Goal: Obtain resource: Download file/media

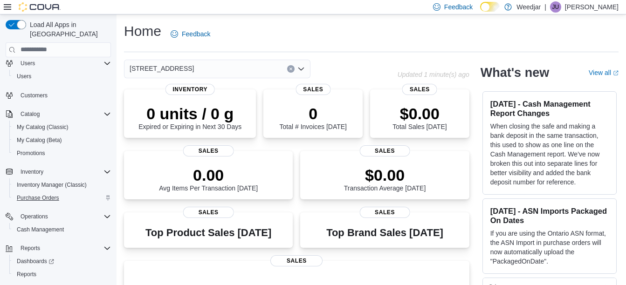
scroll to position [37, 0]
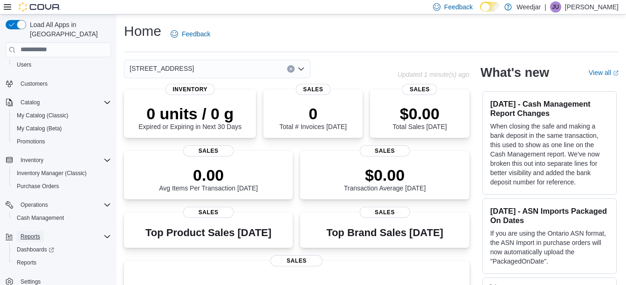
click at [33, 233] on span "Reports" at bounding box center [31, 236] width 20 height 7
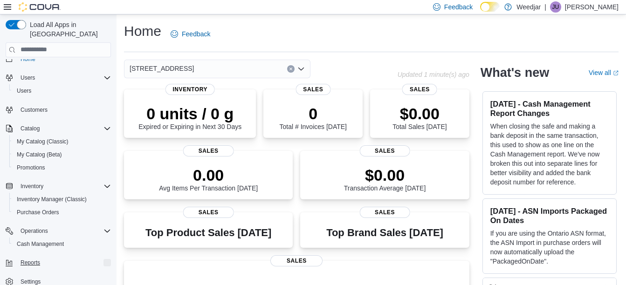
scroll to position [11, 0]
click at [29, 257] on span "Reports" at bounding box center [31, 262] width 20 height 11
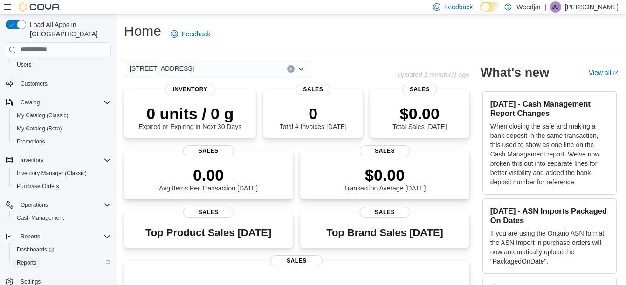
click at [32, 259] on span "Reports" at bounding box center [27, 262] width 20 height 7
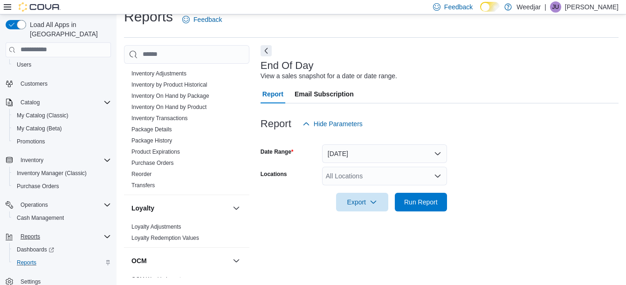
scroll to position [233, 0]
click at [181, 106] on link "Inventory On Hand by Product" at bounding box center [168, 106] width 75 height 7
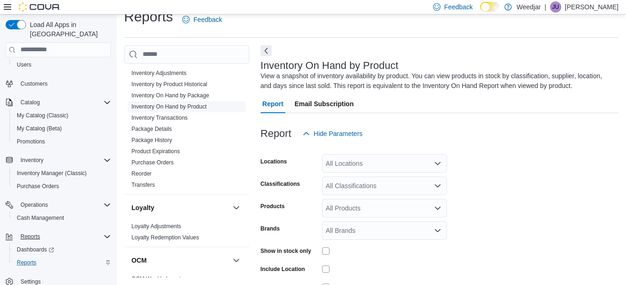
scroll to position [31, 0]
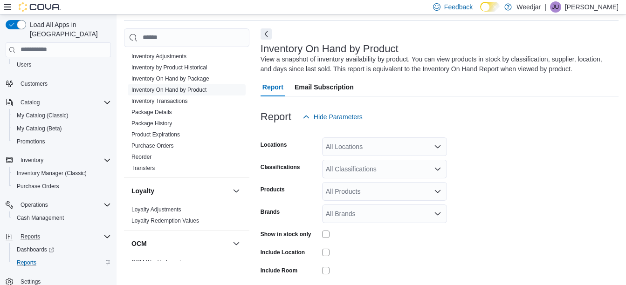
click at [359, 154] on div "All Locations" at bounding box center [384, 147] width 125 height 19
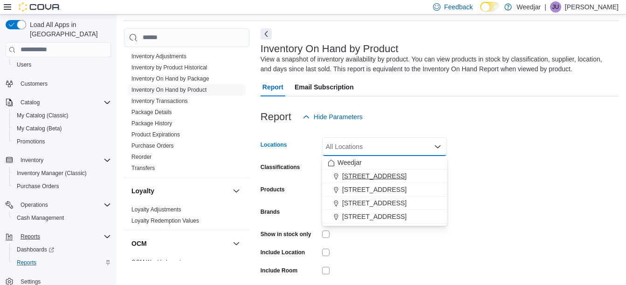
click at [382, 177] on span "[STREET_ADDRESS]" at bounding box center [374, 176] width 64 height 9
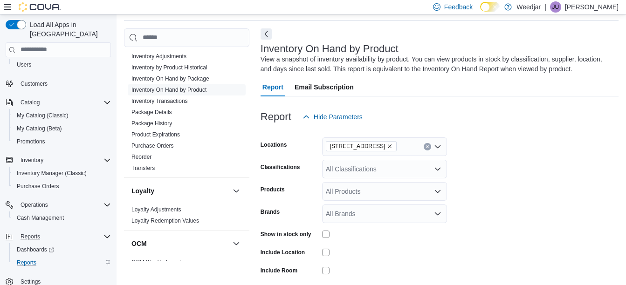
click at [551, 183] on form "Locations [STREET_ADDRESS] Classifications All Classifications Products All Pro…" at bounding box center [440, 224] width 358 height 196
click at [406, 165] on div "All Classifications" at bounding box center [384, 169] width 125 height 19
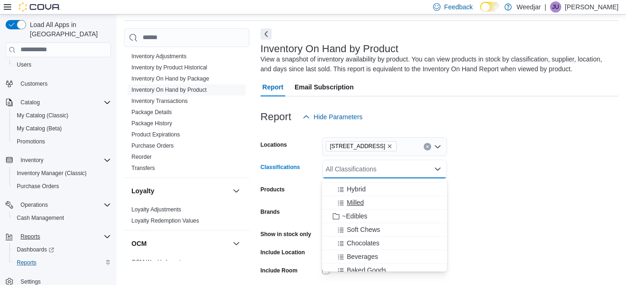
scroll to position [47, 0]
click at [363, 216] on span "~Edibles" at bounding box center [354, 219] width 25 height 9
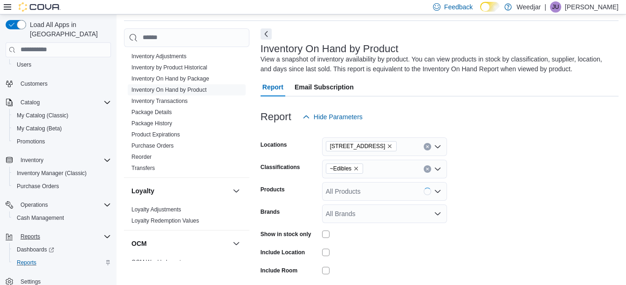
click at [497, 194] on form "Locations [STREET_ADDRESS] Classifications ~Edibles Products All Products Brand…" at bounding box center [440, 224] width 358 height 196
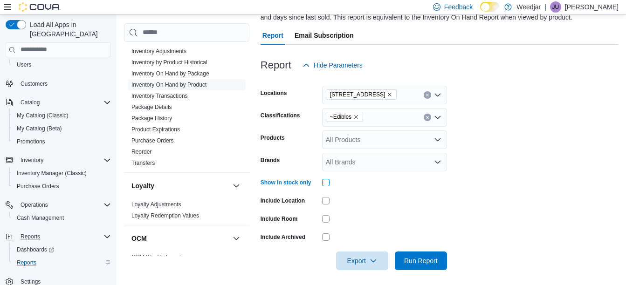
scroll to position [87, 0]
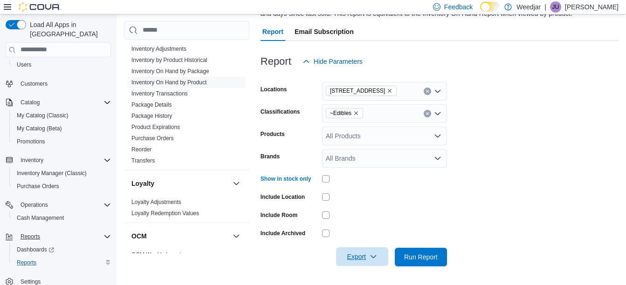
click at [363, 251] on span "Export" at bounding box center [362, 257] width 41 height 19
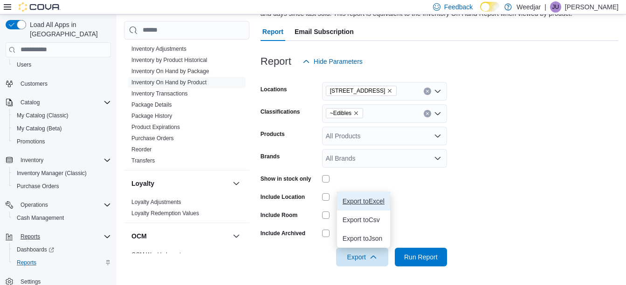
click at [372, 201] on span "Export to Excel" at bounding box center [364, 201] width 42 height 7
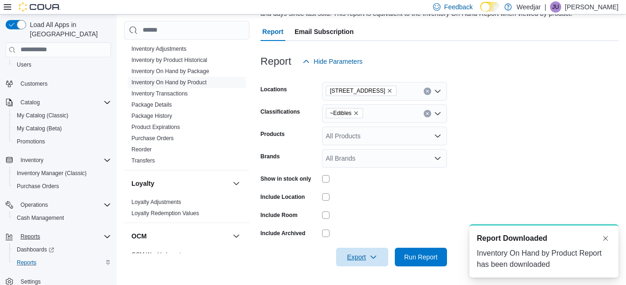
scroll to position [0, 0]
